Goal: Information Seeking & Learning: Learn about a topic

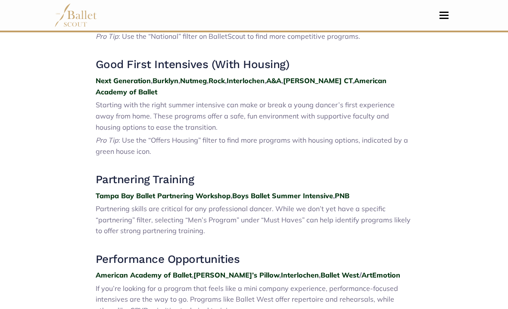
scroll to position [367, 0]
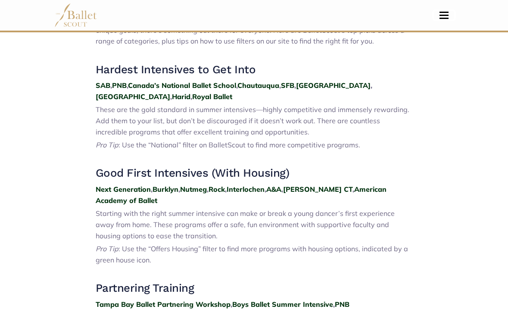
click at [448, 13] on button "Toggle navigation" at bounding box center [444, 15] width 20 height 8
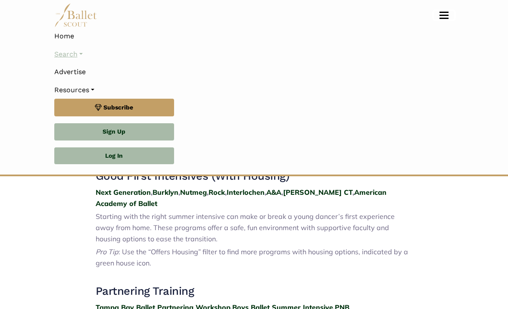
scroll to position [511, 0]
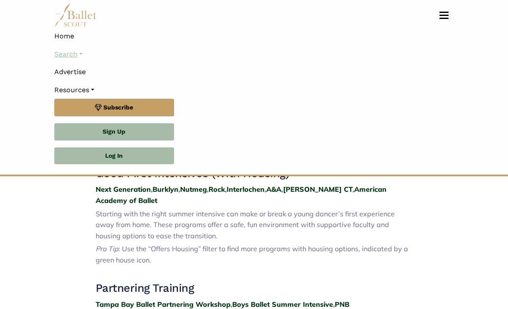
click at [72, 50] on link "Search" at bounding box center [254, 54] width 400 height 18
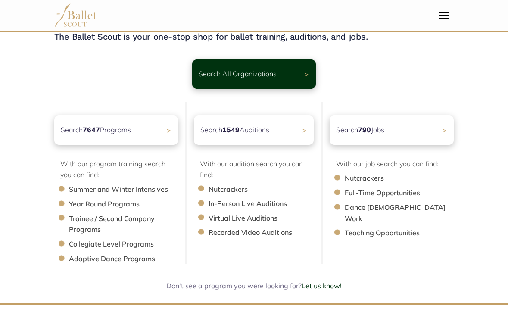
scroll to position [37, 0]
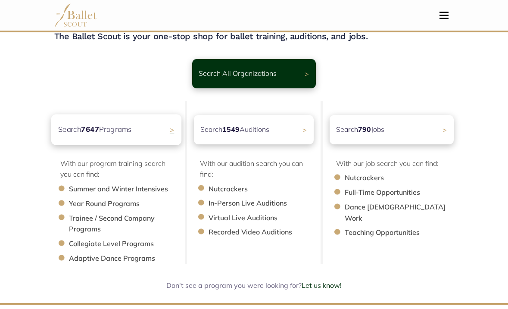
click at [134, 132] on div "Search 7647 Programs >" at bounding box center [116, 129] width 130 height 31
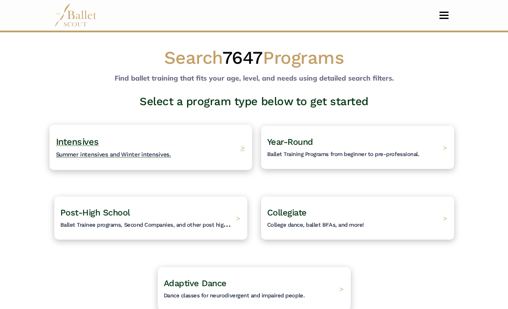
click at [125, 144] on h4 "Intensives Summer intensives and Winter intensives." at bounding box center [113, 148] width 115 height 24
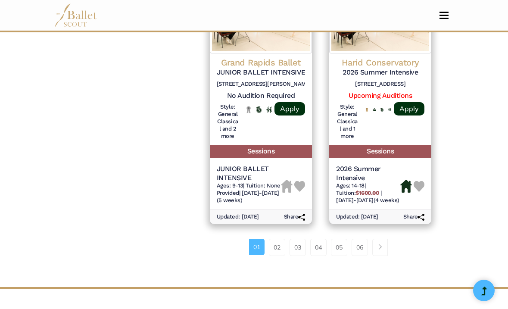
scroll to position [1377, 0]
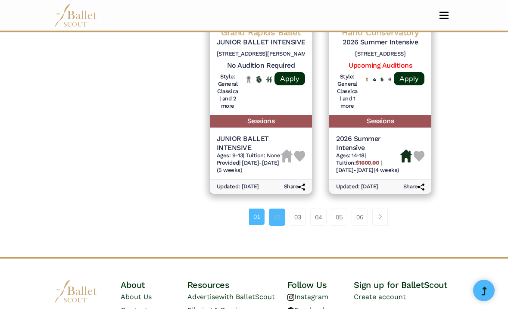
click at [276, 211] on link "02" at bounding box center [277, 217] width 16 height 17
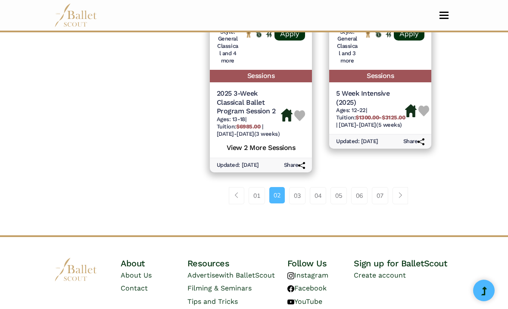
scroll to position [1467, 0]
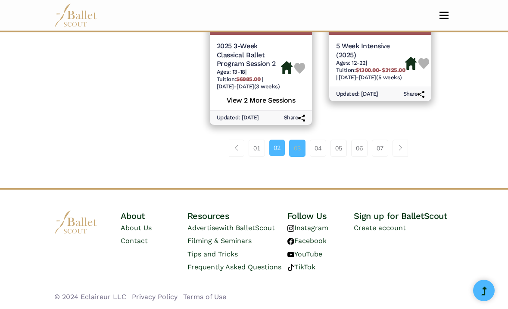
click at [297, 148] on link "03" at bounding box center [297, 148] width 16 height 17
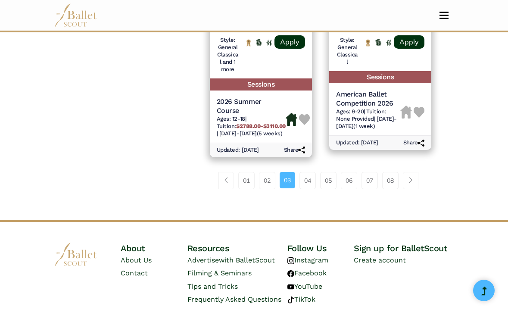
scroll to position [1446, 0]
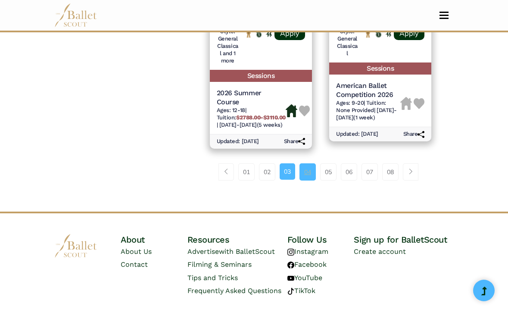
click at [308, 178] on link "04" at bounding box center [307, 171] width 16 height 17
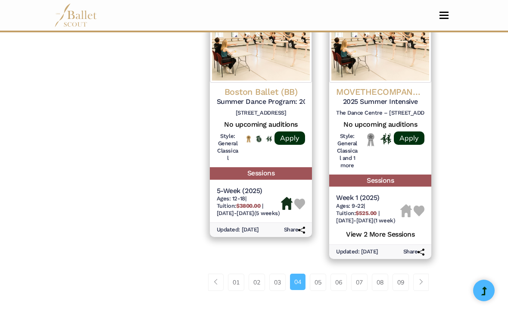
scroll to position [1330, 0]
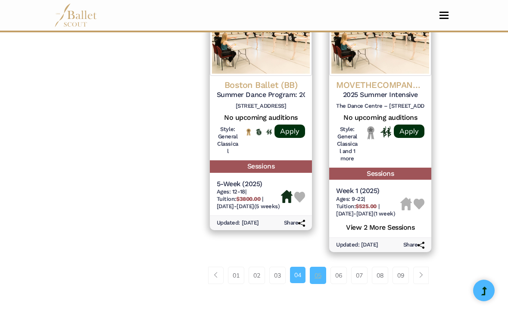
click at [318, 272] on link "05" at bounding box center [318, 275] width 16 height 17
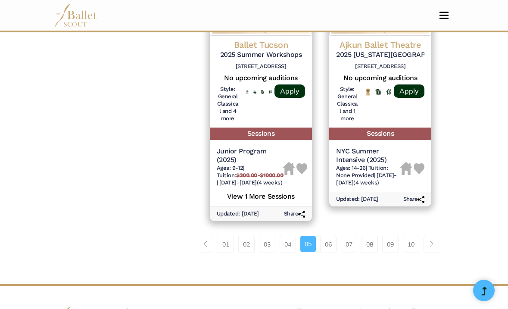
scroll to position [1368, 0]
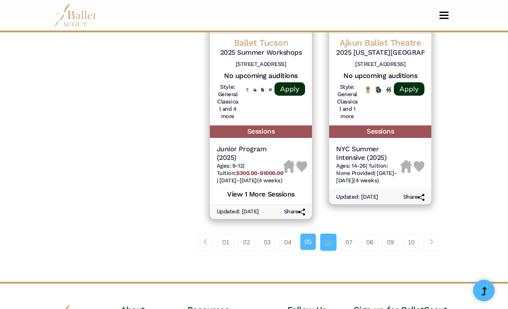
click at [330, 251] on link "06" at bounding box center [328, 242] width 16 height 17
